Goal: Check status: Check status

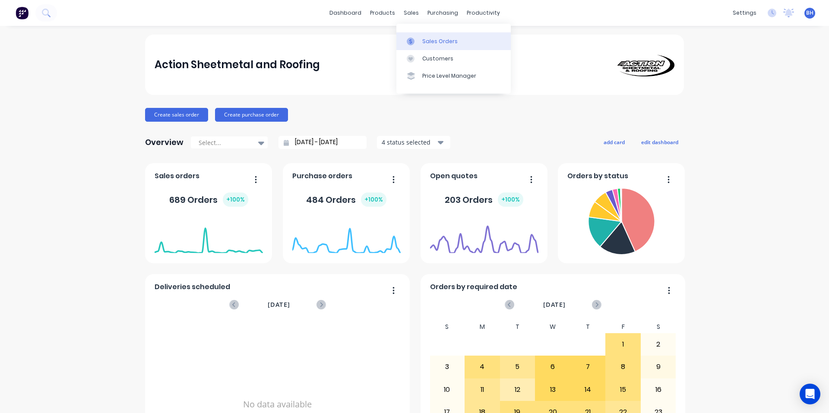
click at [425, 41] on div "Sales Orders" at bounding box center [439, 42] width 35 height 8
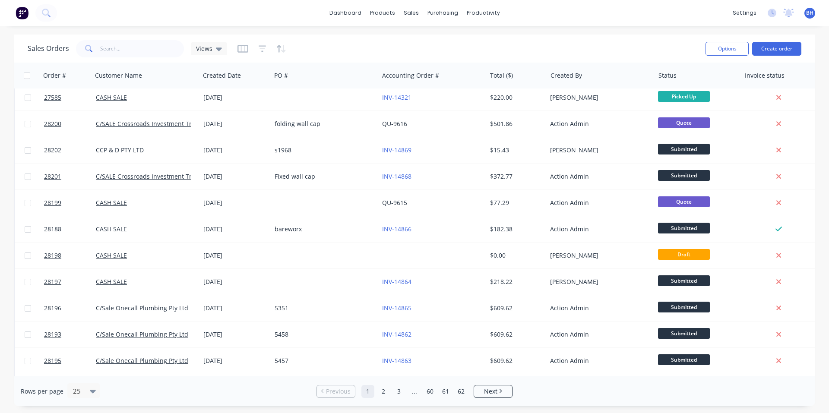
scroll to position [43, 0]
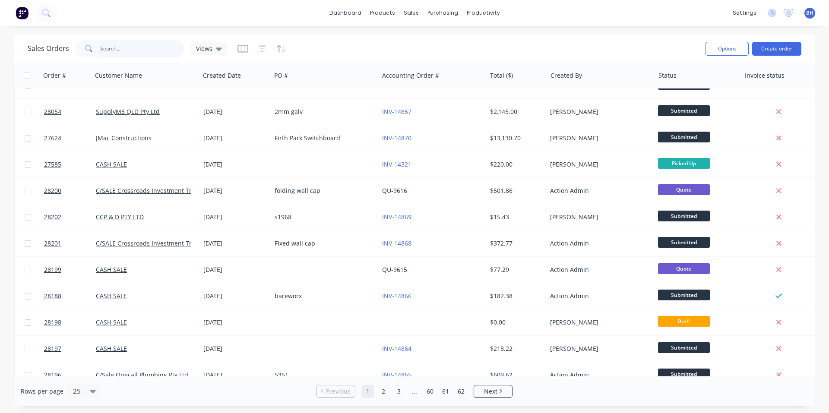
click at [142, 44] on input "text" at bounding box center [142, 48] width 84 height 17
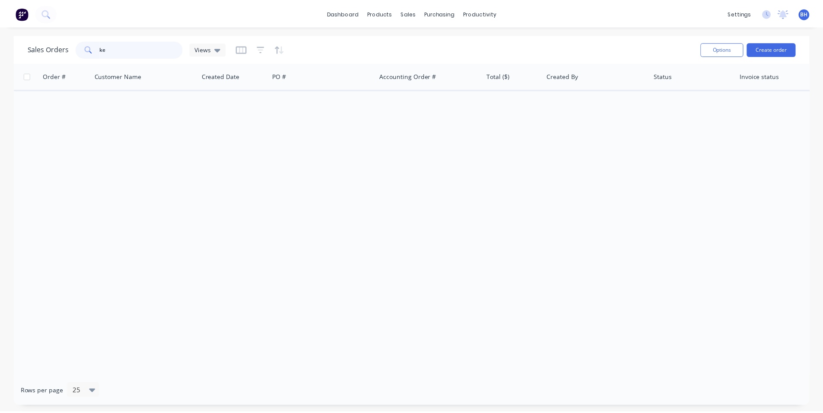
scroll to position [0, 0]
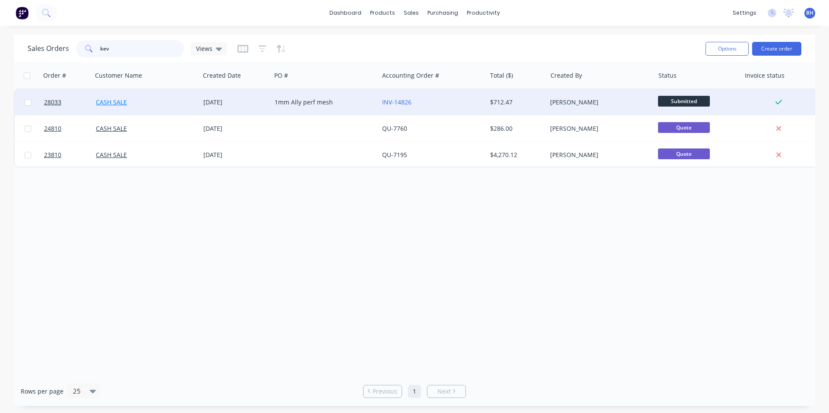
type input "kev"
click at [124, 102] on link "CASH SALE" at bounding box center [111, 102] width 31 height 8
click at [55, 100] on span "28033" at bounding box center [52, 102] width 17 height 9
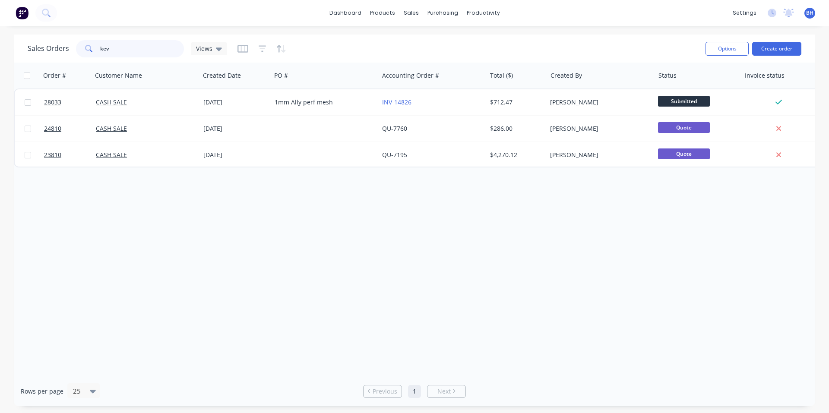
drag, startPoint x: 116, startPoint y: 56, endPoint x: 81, endPoint y: 53, distance: 35.6
click at [81, 53] on div "kev" at bounding box center [130, 48] width 108 height 17
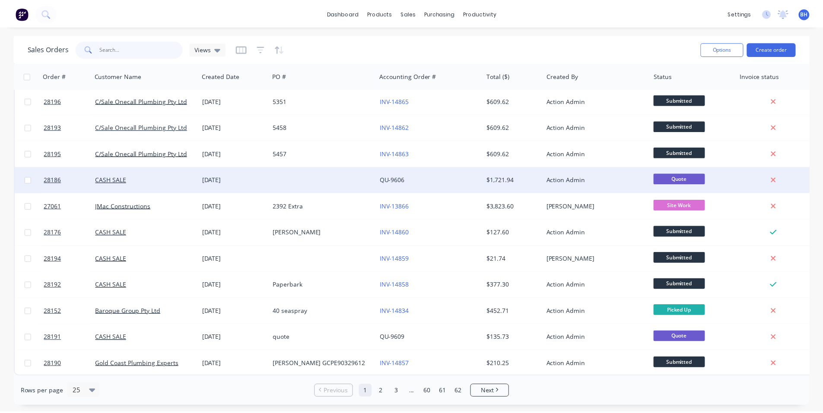
scroll to position [375, 0]
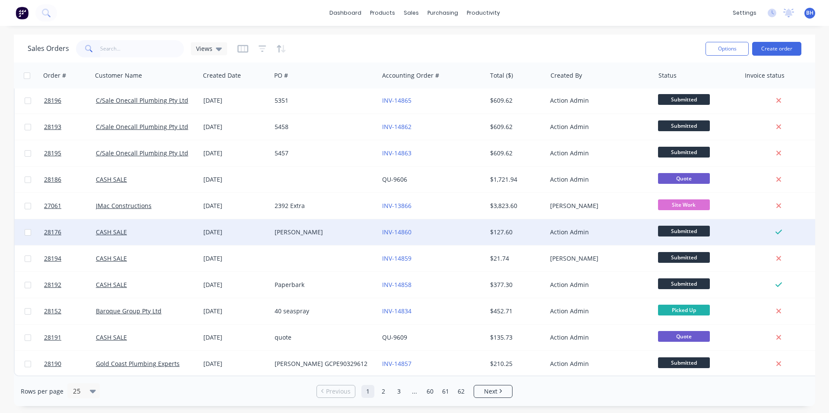
click at [437, 228] on div "INV-14860" at bounding box center [430, 232] width 96 height 9
